Goal: Task Accomplishment & Management: Manage account settings

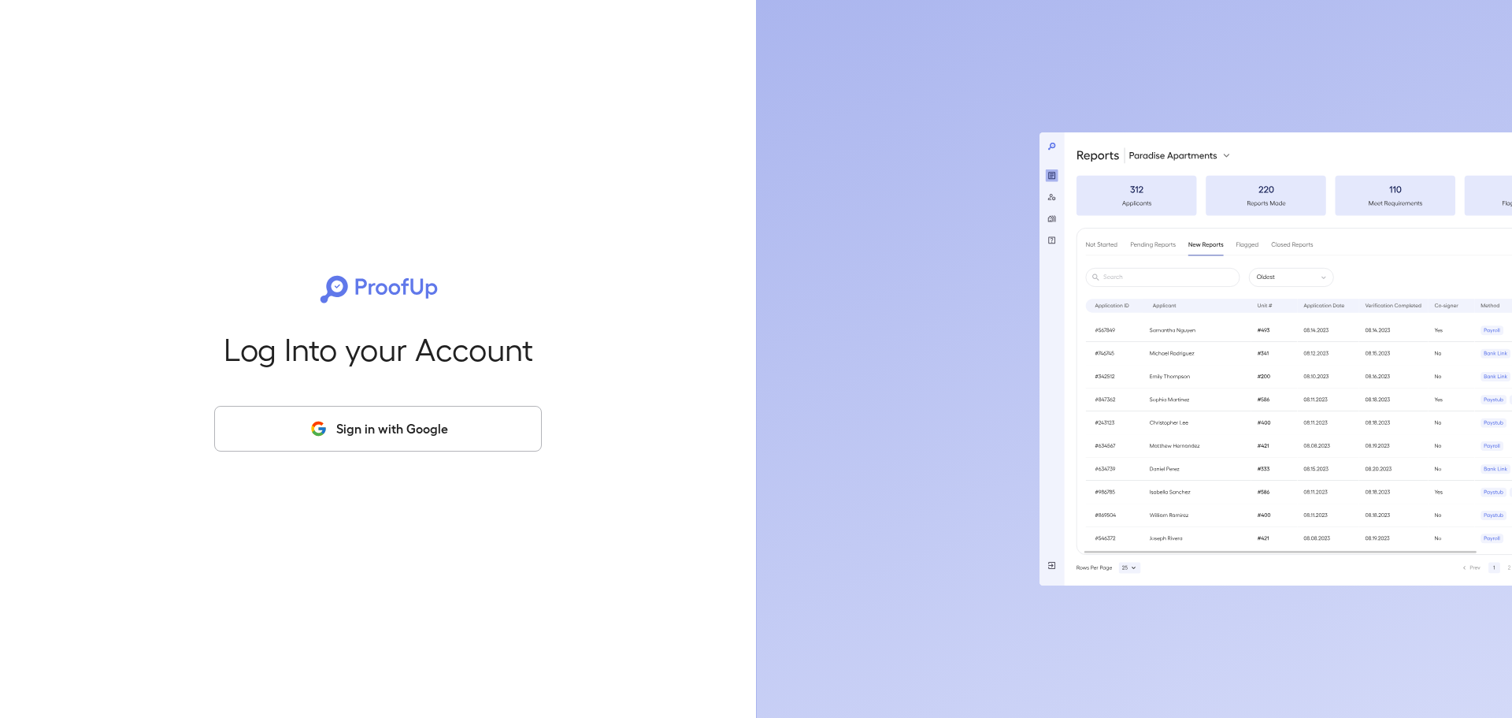
click at [355, 440] on button "Sign in with Google" at bounding box center [378, 429] width 328 height 46
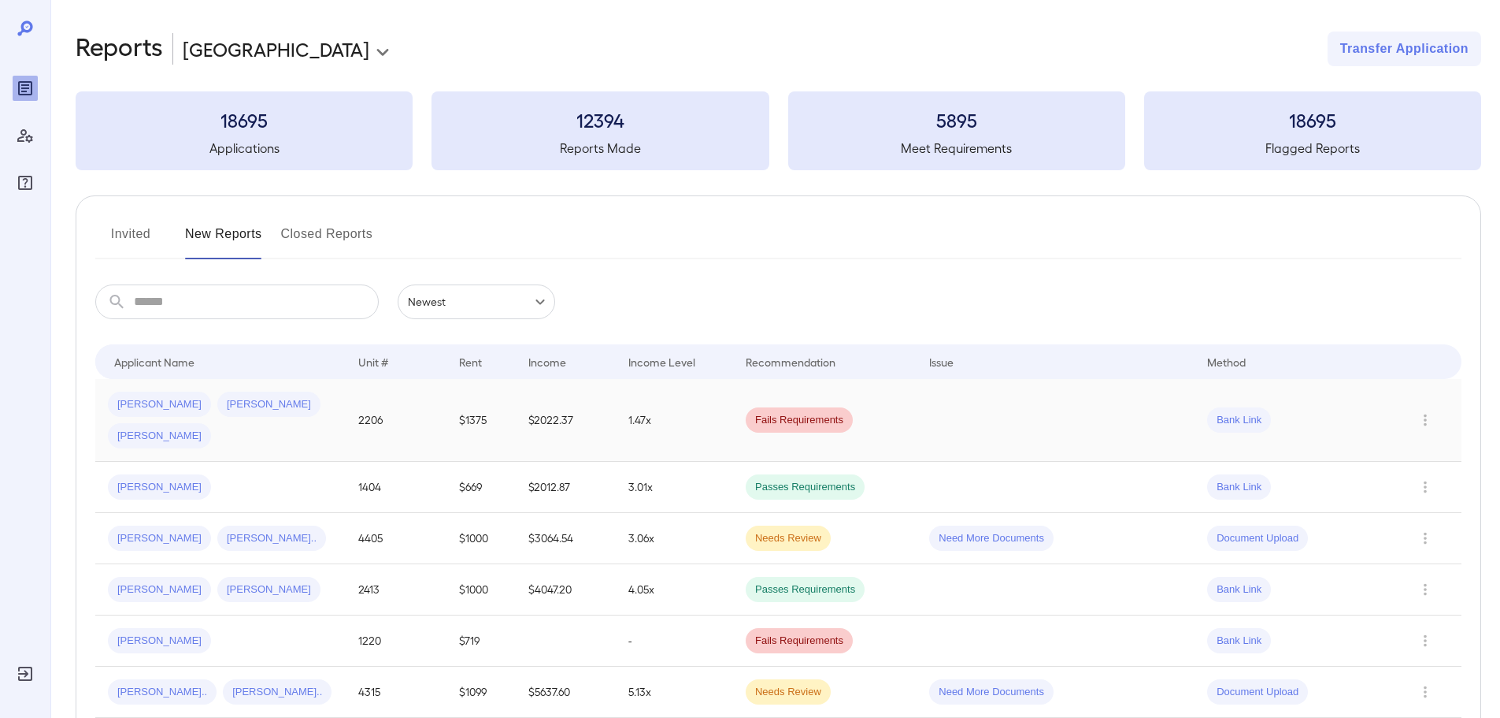
click at [336, 397] on td "Joshua D... Mikayla B... James R..." at bounding box center [220, 420] width 250 height 83
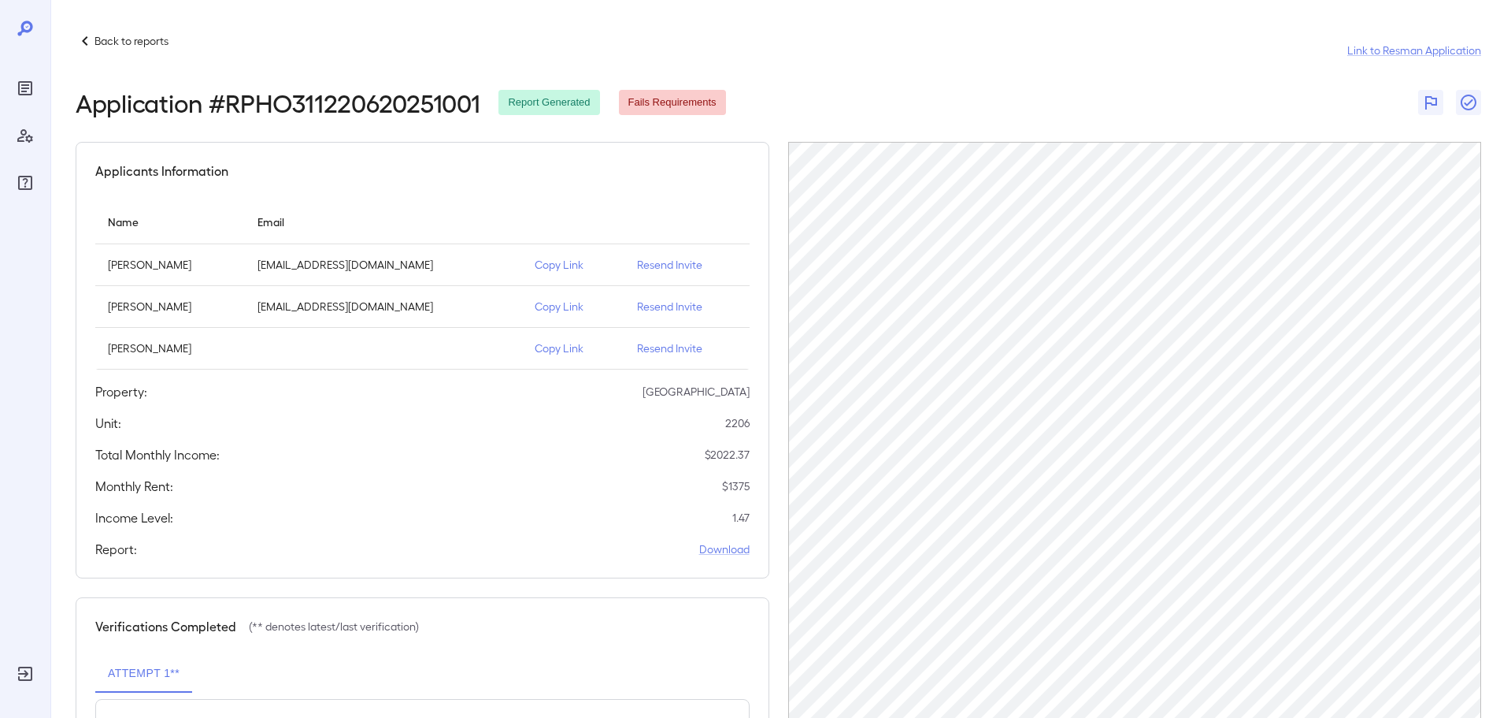
click at [659, 308] on p "Resend Invite" at bounding box center [687, 307] width 100 height 16
click at [130, 38] on p "Back to reports" at bounding box center [132, 41] width 74 height 16
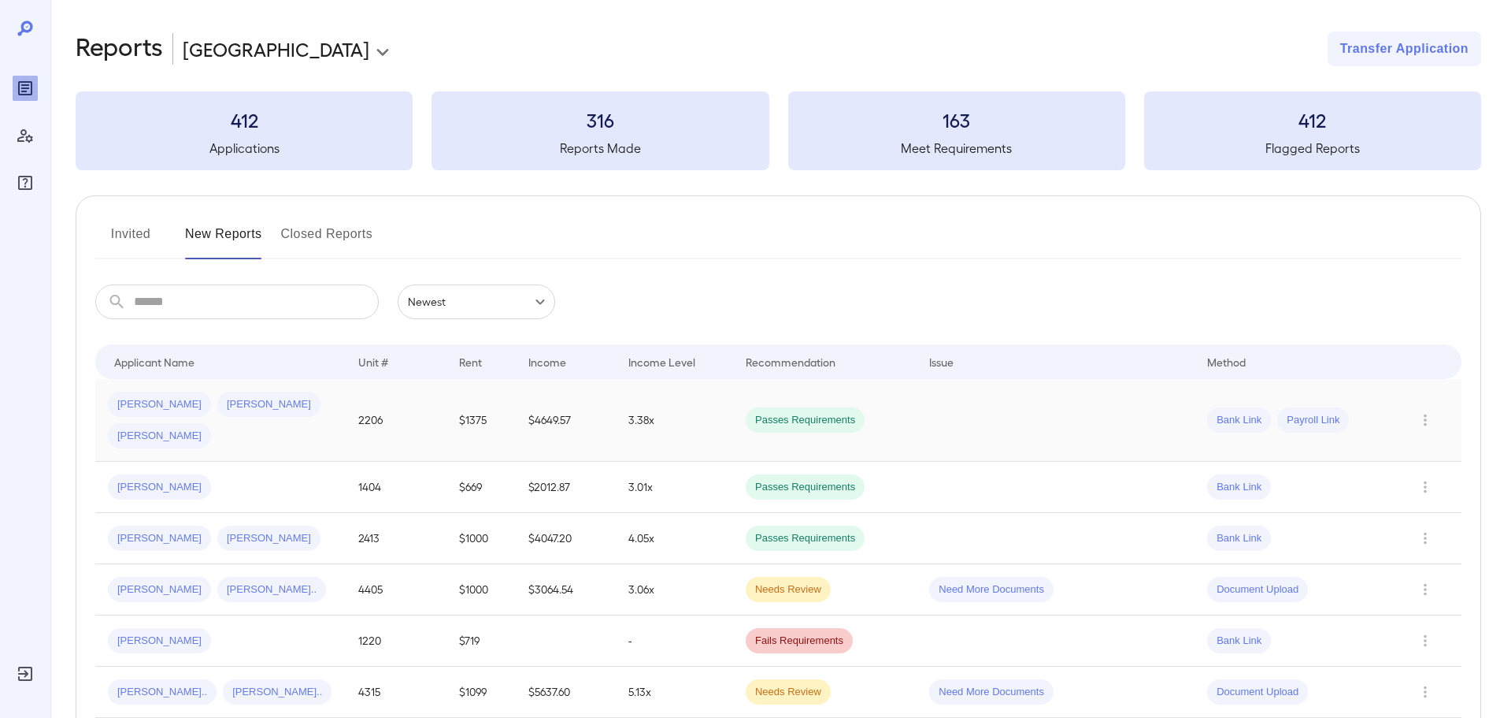
click at [336, 410] on td "Joshua D... Mikayla B... James R..." at bounding box center [220, 420] width 250 height 83
